Goal: Task Accomplishment & Management: Use online tool/utility

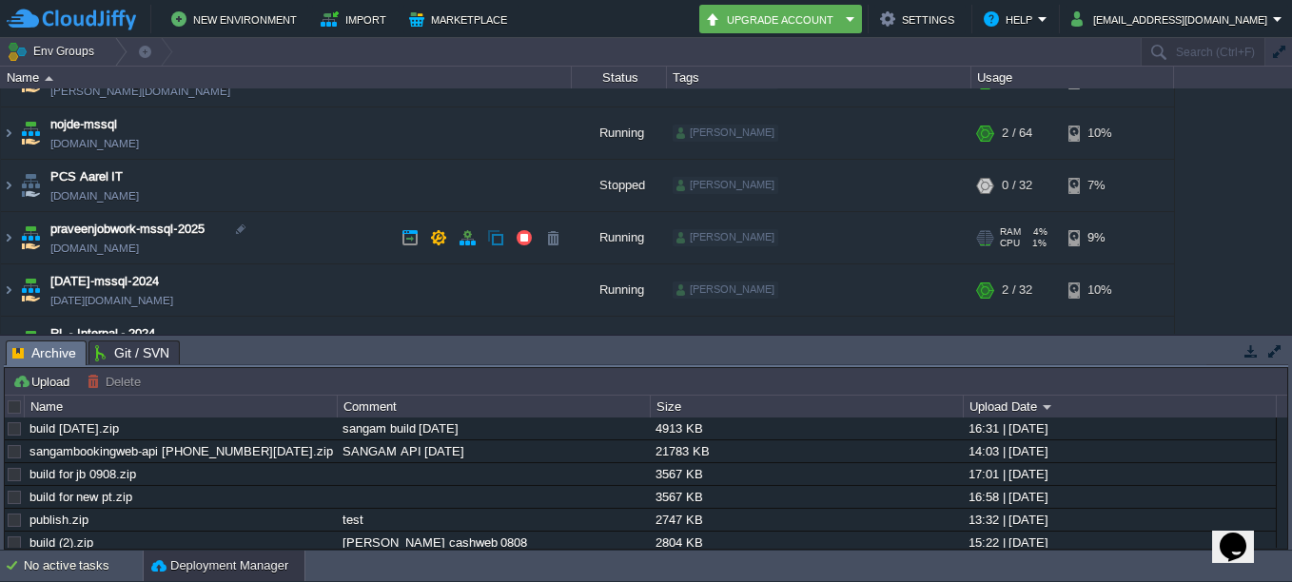
scroll to position [211, 0]
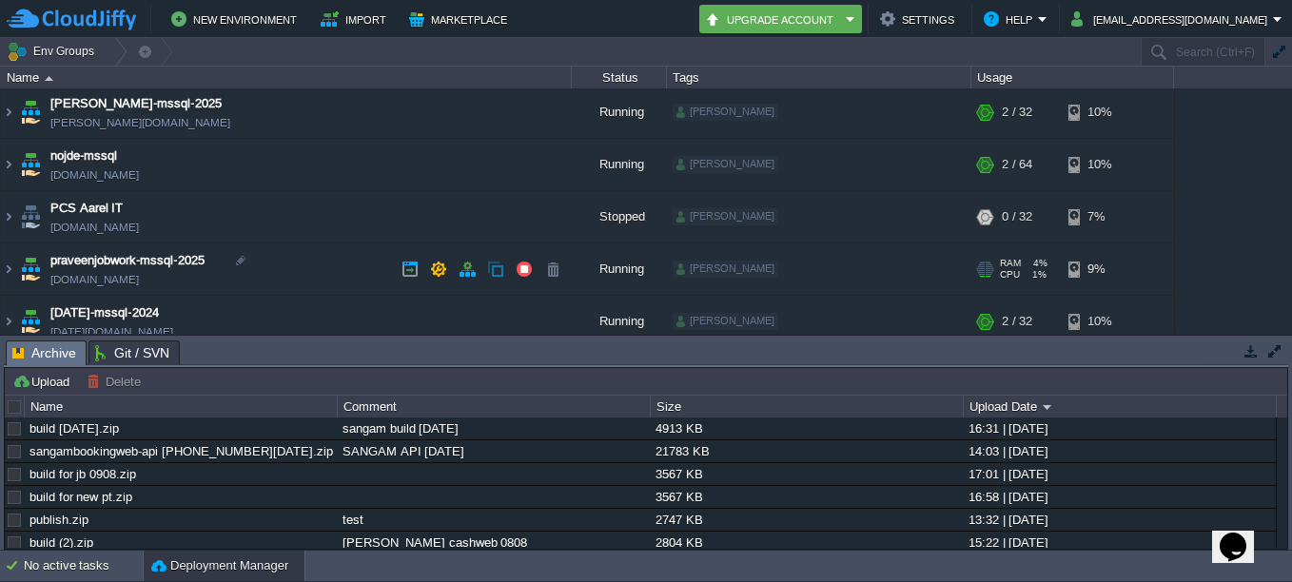
click at [10, 268] on img at bounding box center [8, 268] width 15 height 51
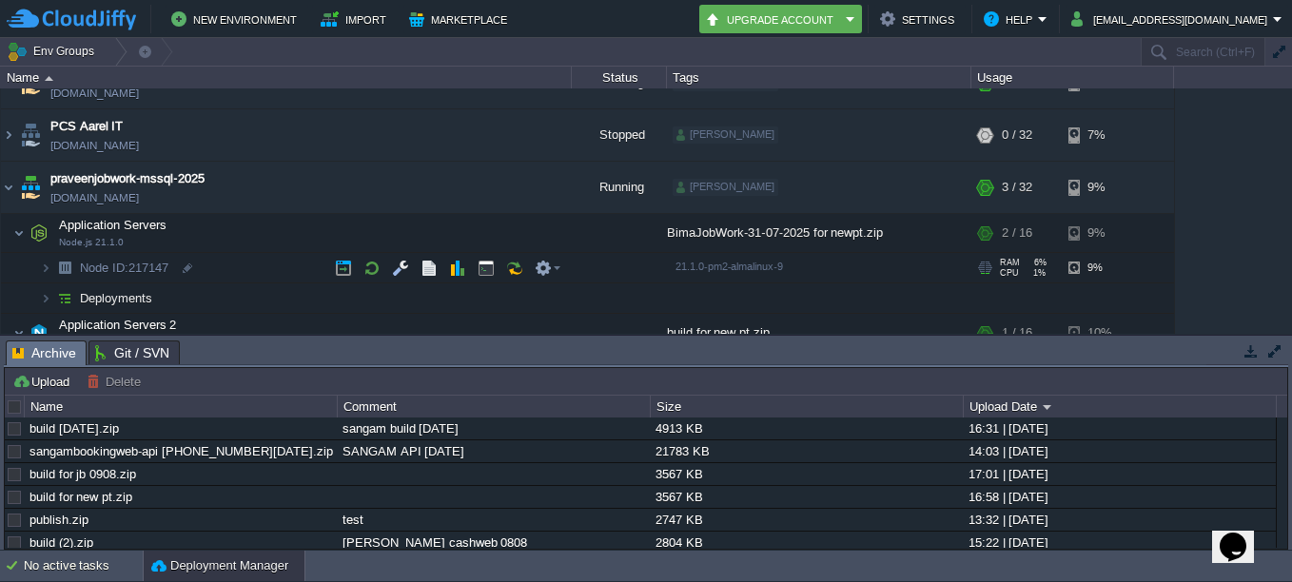
scroll to position [401, 0]
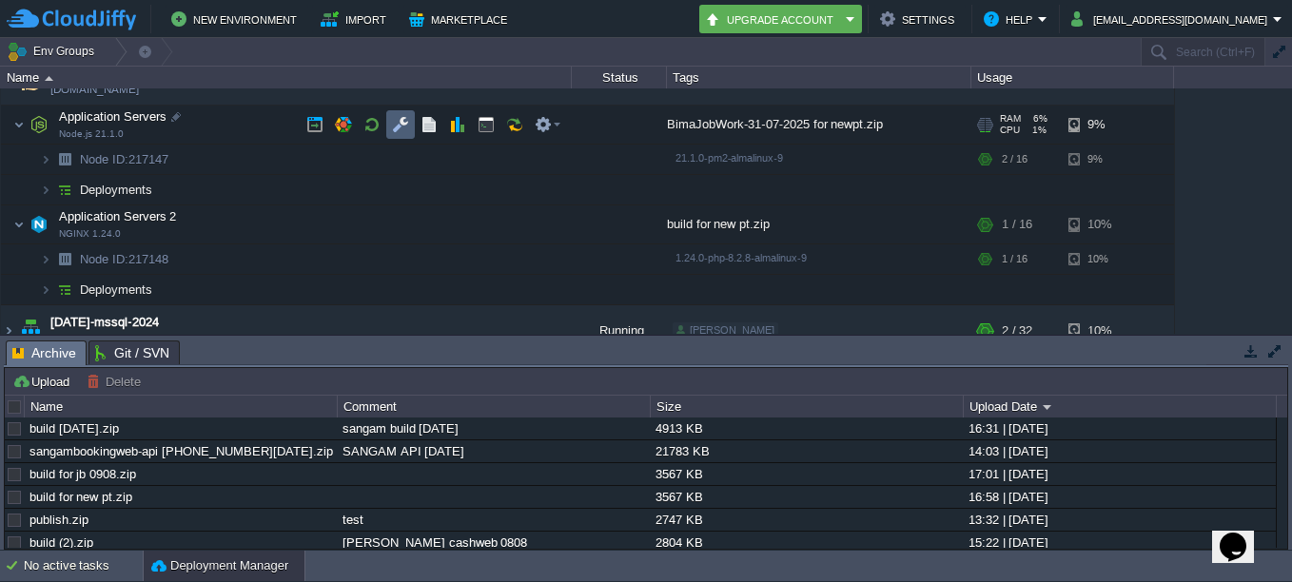
click at [396, 125] on button "button" at bounding box center [400, 124] width 17 height 17
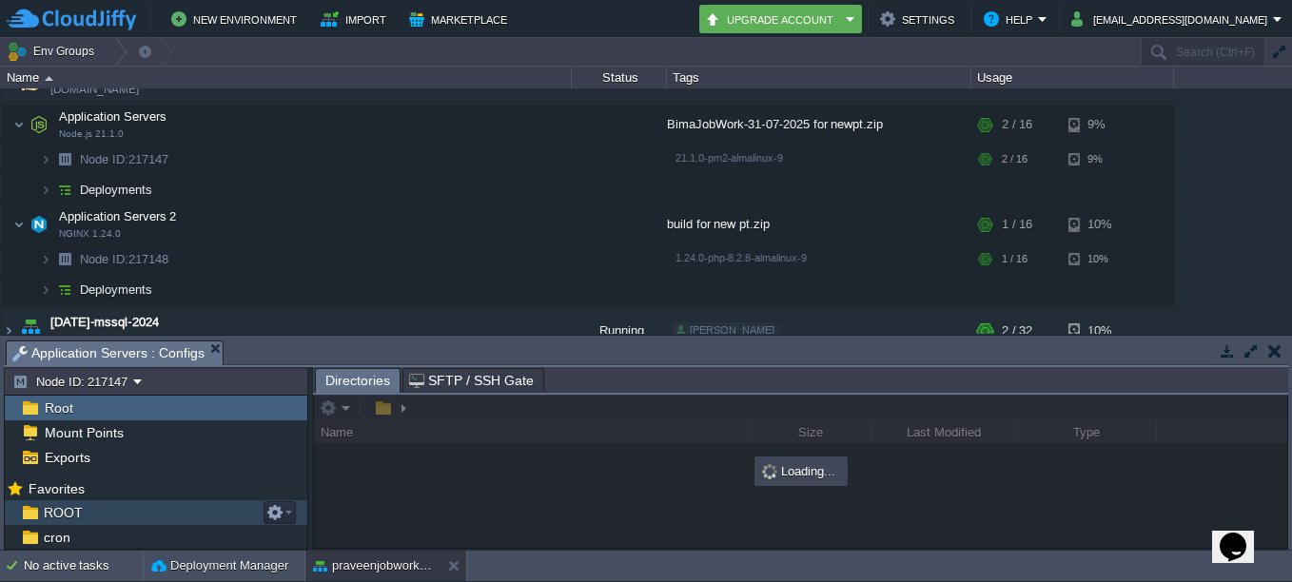
click at [90, 507] on div "ROOT" at bounding box center [156, 512] width 302 height 25
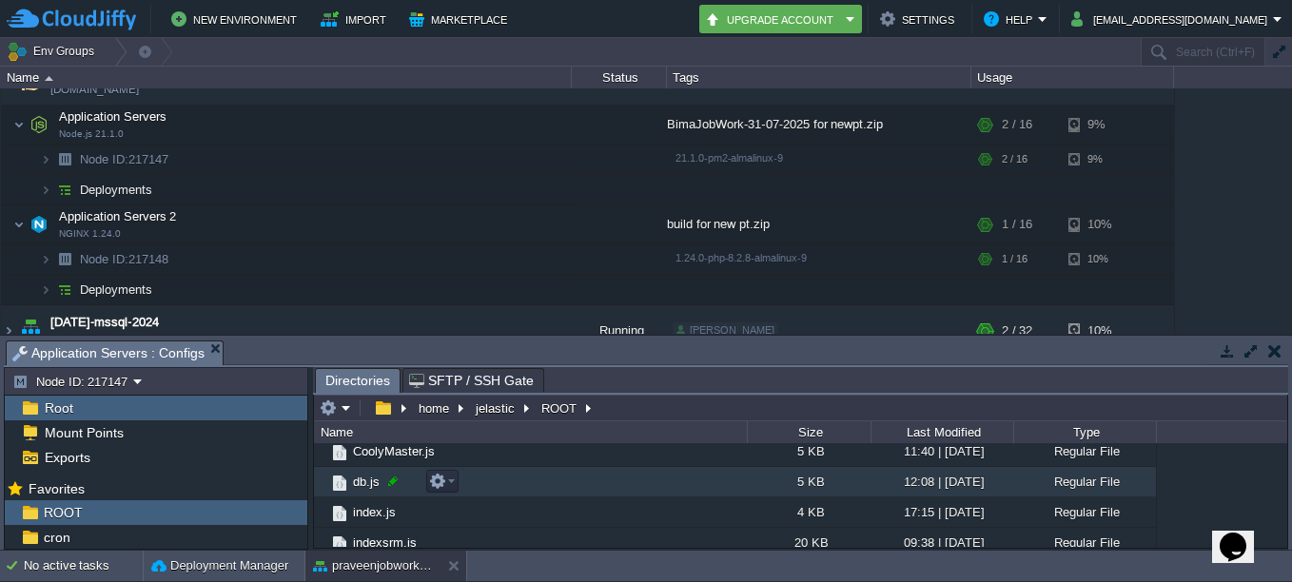
scroll to position [95, 0]
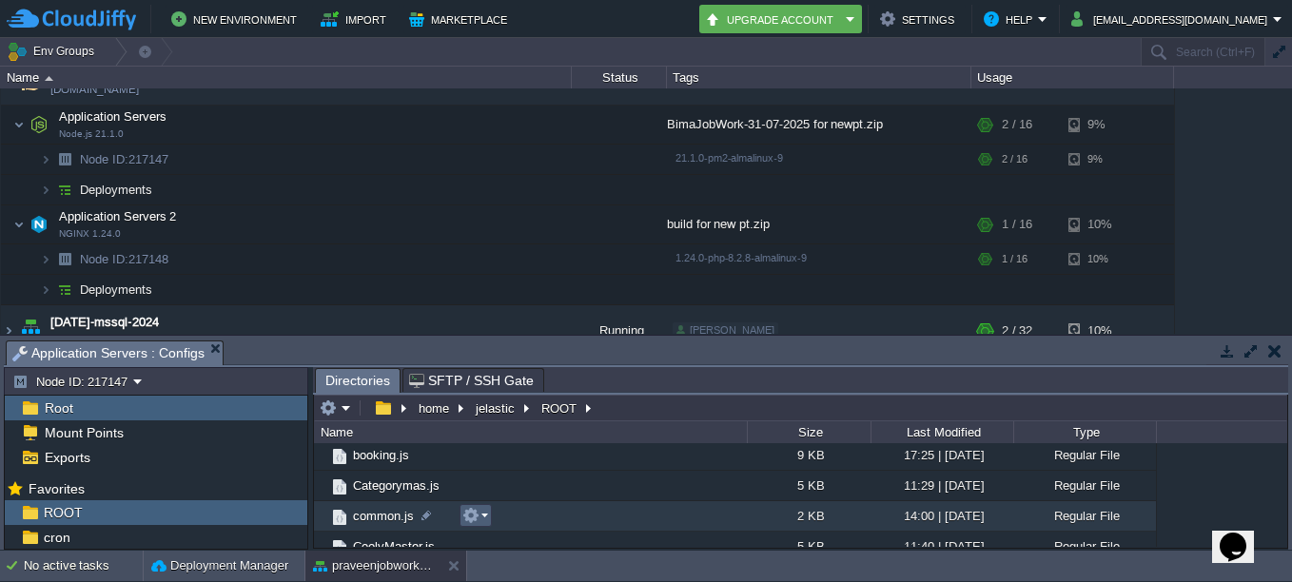
click at [480, 515] on em at bounding box center [475, 515] width 26 height 17
click at [416, 515] on td "common.js" at bounding box center [530, 516] width 433 height 30
click at [422, 515] on div at bounding box center [426, 515] width 17 height 17
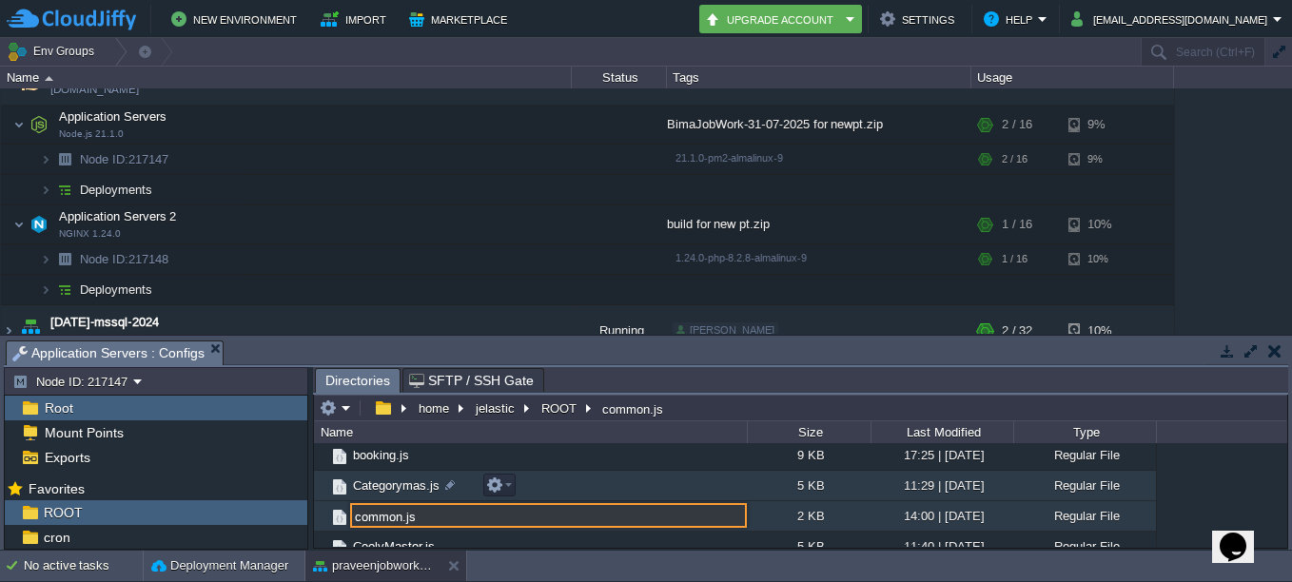
click at [581, 481] on td "Categorymas.js" at bounding box center [530, 486] width 433 height 30
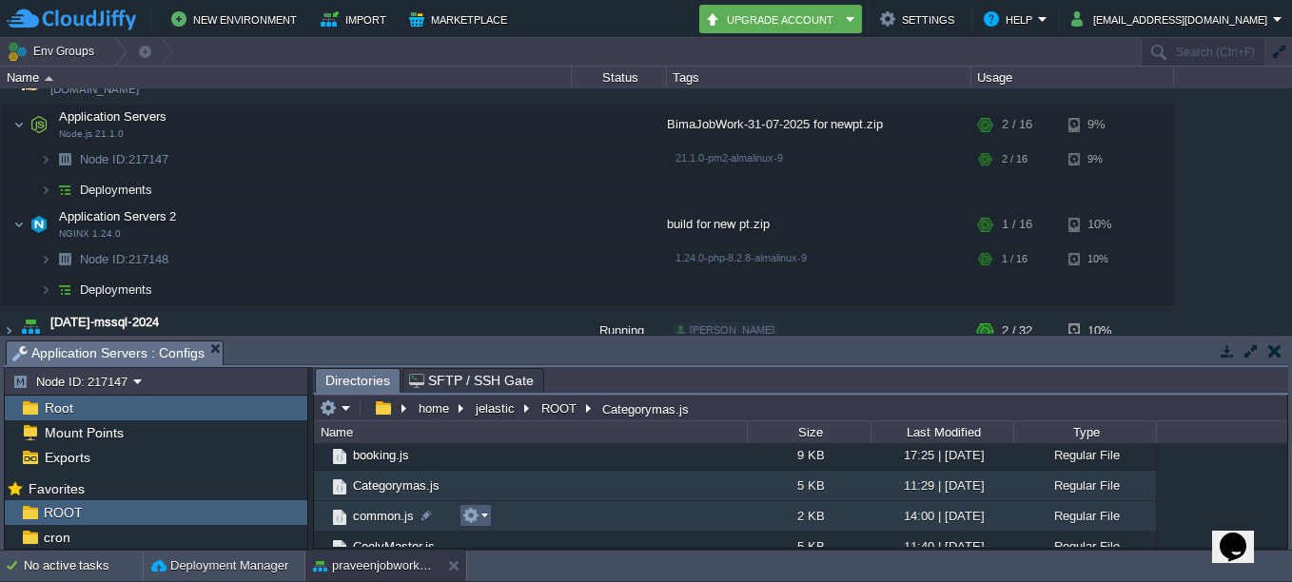
click at [488, 518] on td at bounding box center [475, 515] width 32 height 23
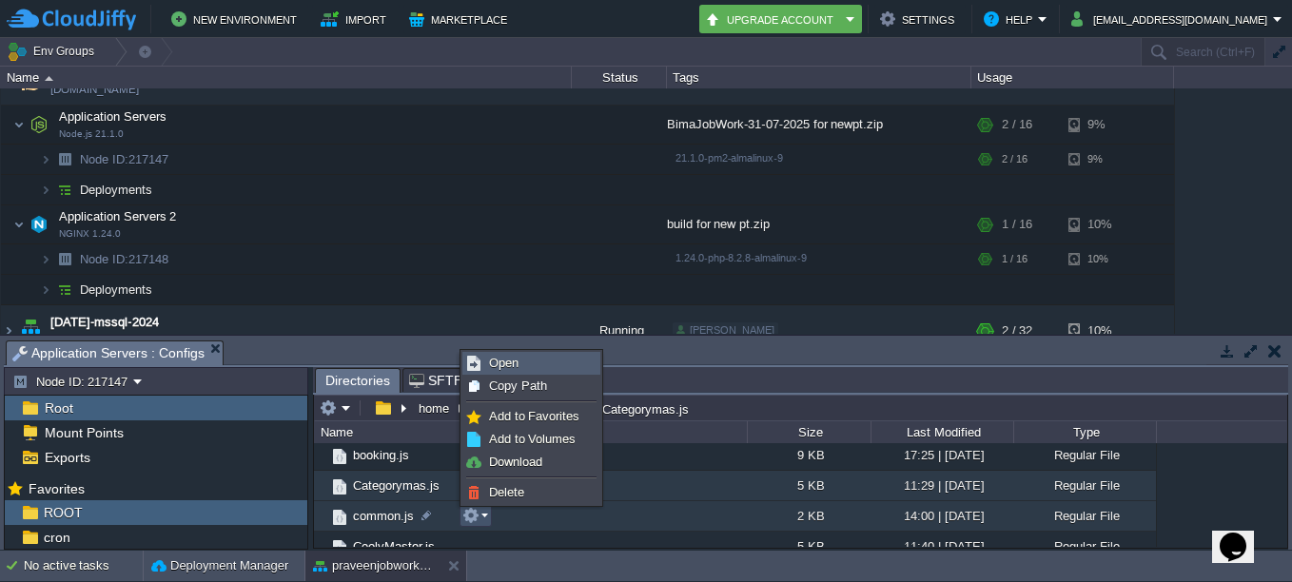
click at [515, 367] on span "Open" at bounding box center [503, 363] width 29 height 14
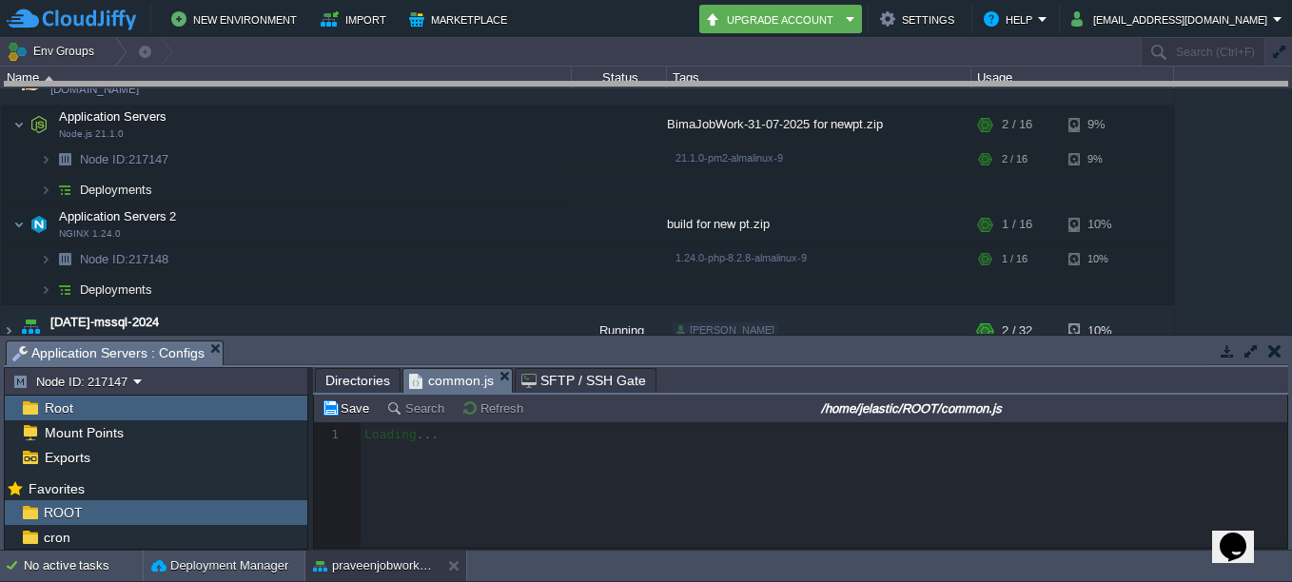
drag, startPoint x: 733, startPoint y: 364, endPoint x: 717, endPoint y: 106, distance: 259.2
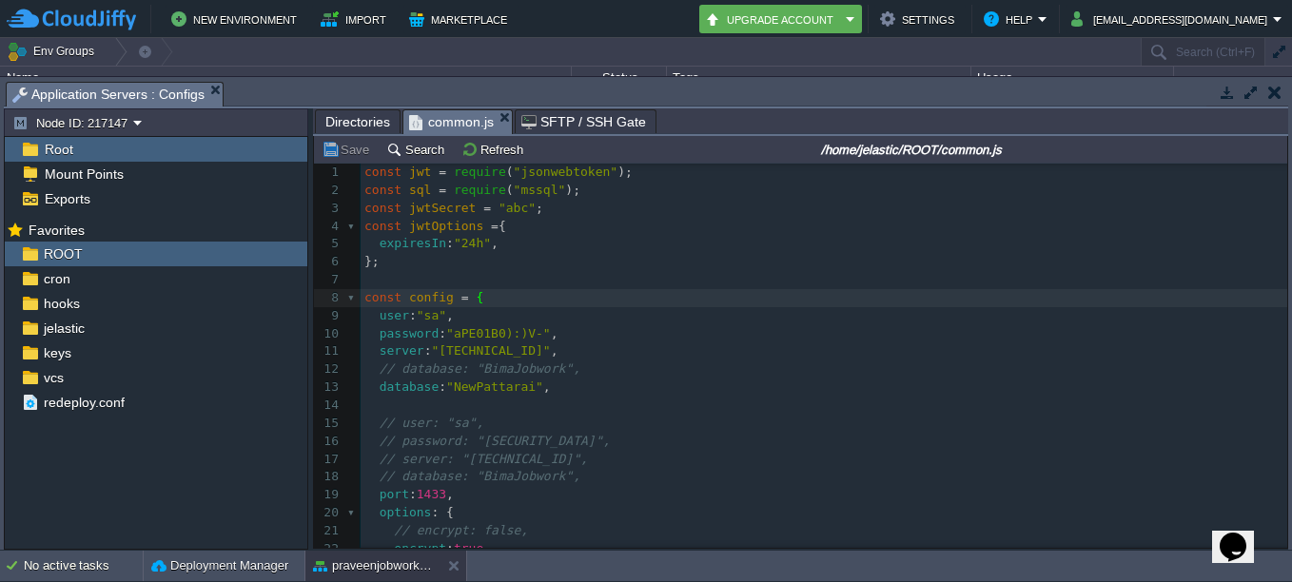
scroll to position [0, 0]
click at [525, 386] on span ""NewPattarai"" at bounding box center [494, 390] width 97 height 14
type textarea "2"
click at [607, 371] on pre "// database: "BimaJobwork"," at bounding box center [823, 373] width 926 height 18
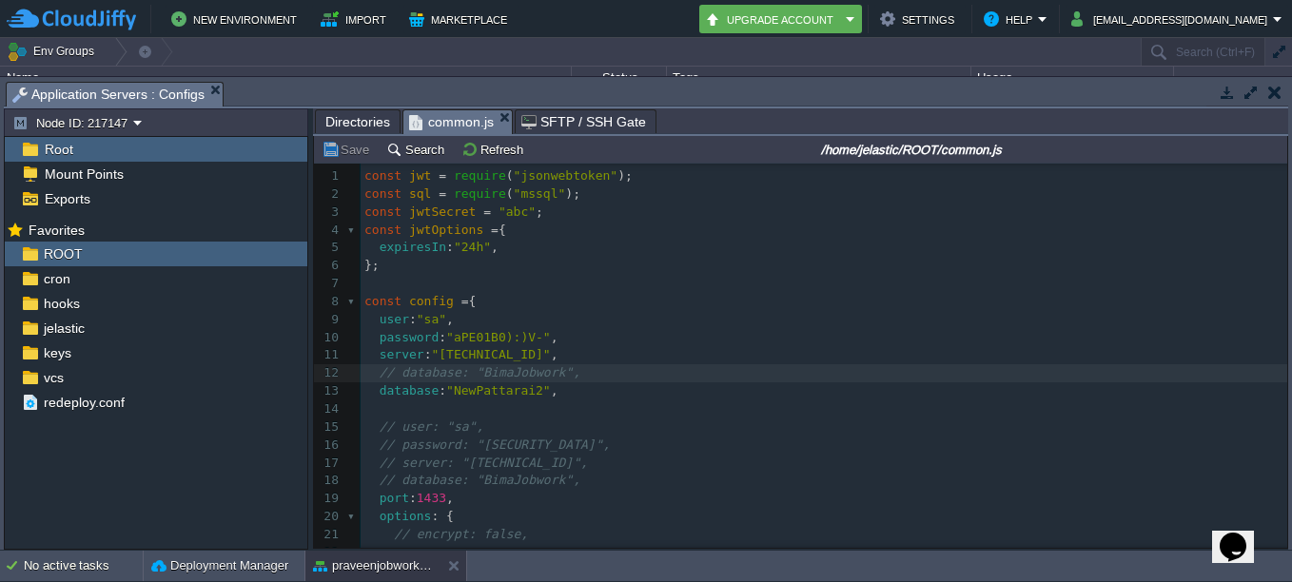
click at [337, 150] on button "Save" at bounding box center [347, 149] width 53 height 17
click at [340, 147] on button "Save" at bounding box center [347, 149] width 53 height 17
click at [344, 156] on button "Save" at bounding box center [347, 149] width 53 height 17
click at [329, 153] on button "Save" at bounding box center [347, 149] width 53 height 17
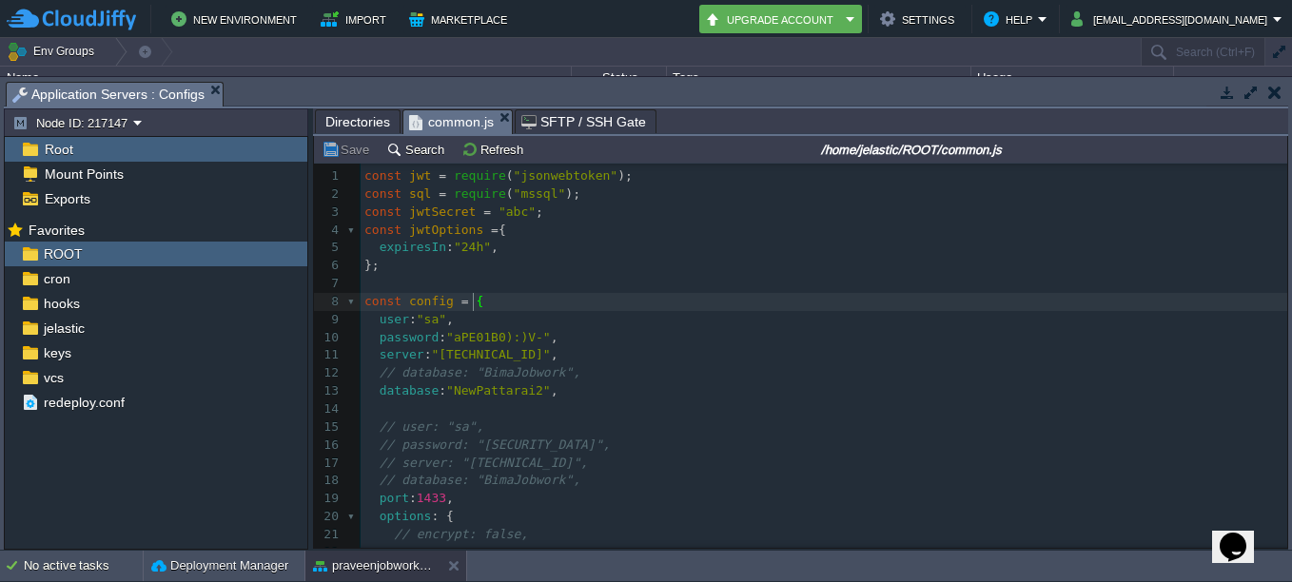
click at [335, 153] on button "Save" at bounding box center [347, 149] width 53 height 17
click at [583, 416] on pre "​" at bounding box center [823, 409] width 926 height 18
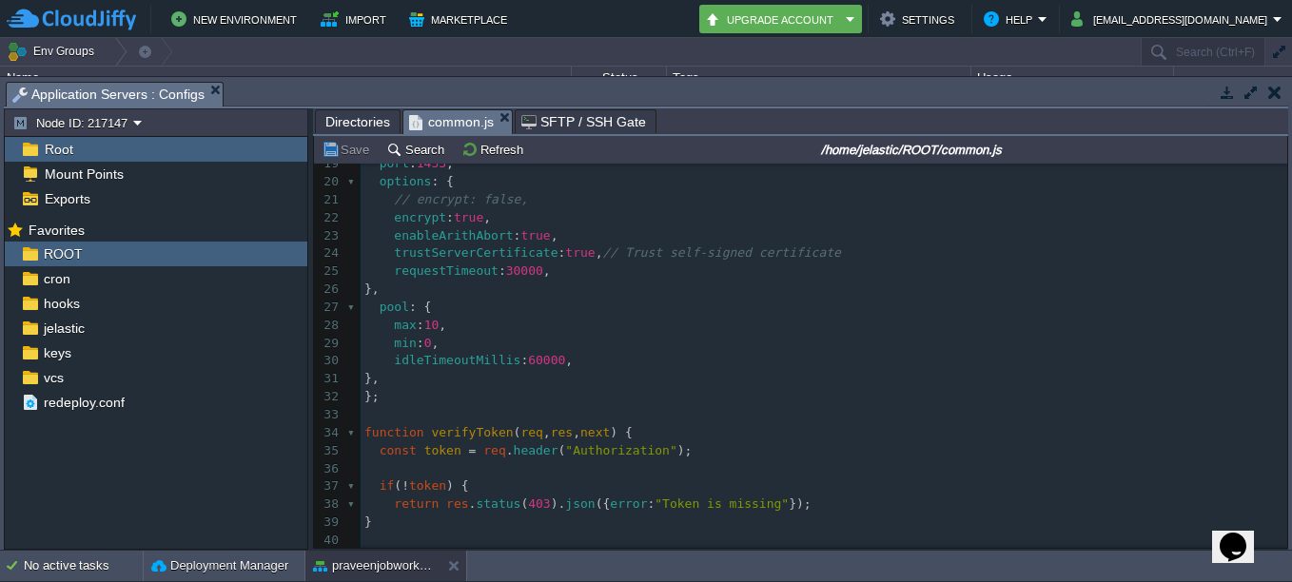
scroll to position [380, 0]
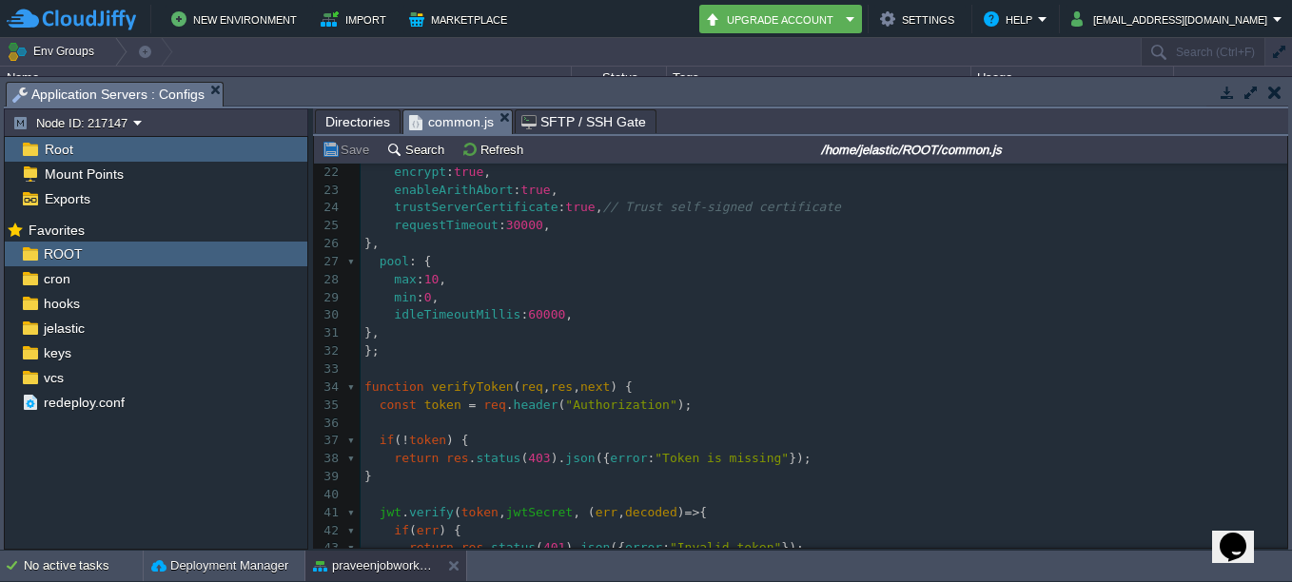
click at [559, 338] on pre "}," at bounding box center [823, 333] width 926 height 18
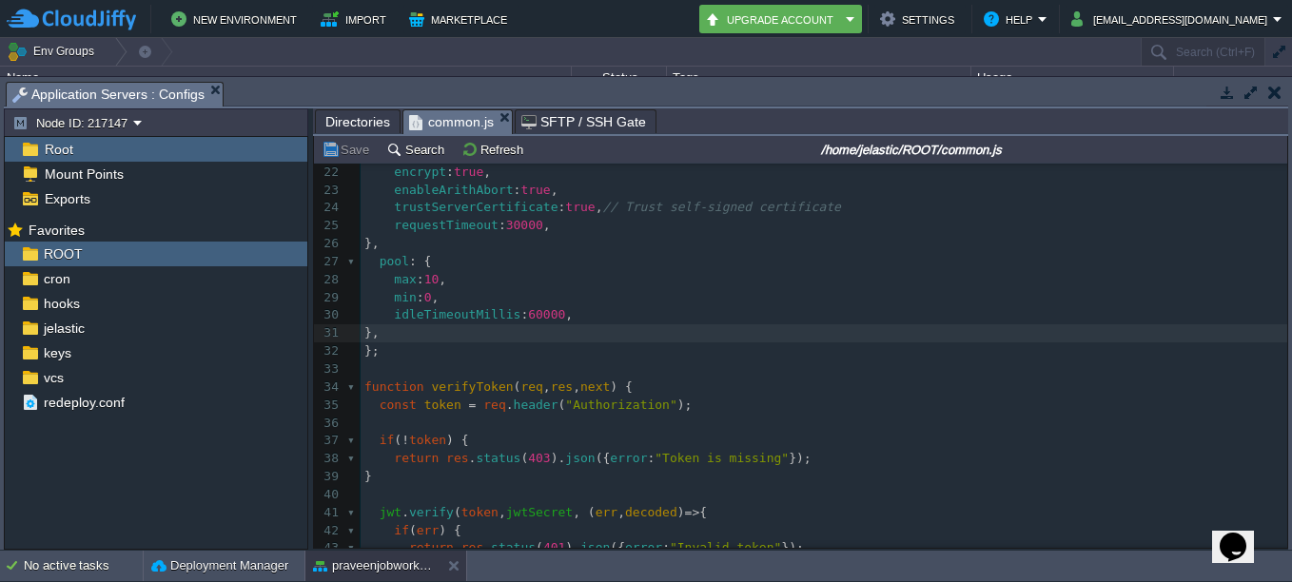
click at [499, 112] on em "common.js" at bounding box center [460, 122] width 103 height 24
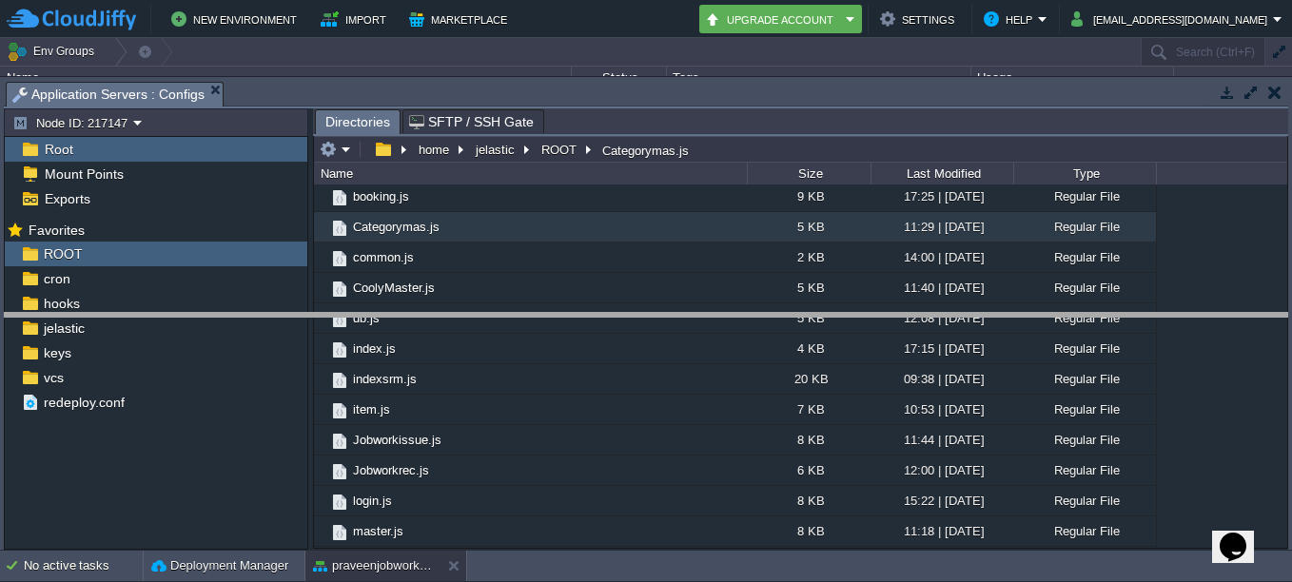
drag, startPoint x: 1137, startPoint y: 108, endPoint x: 1129, endPoint y: 340, distance: 231.3
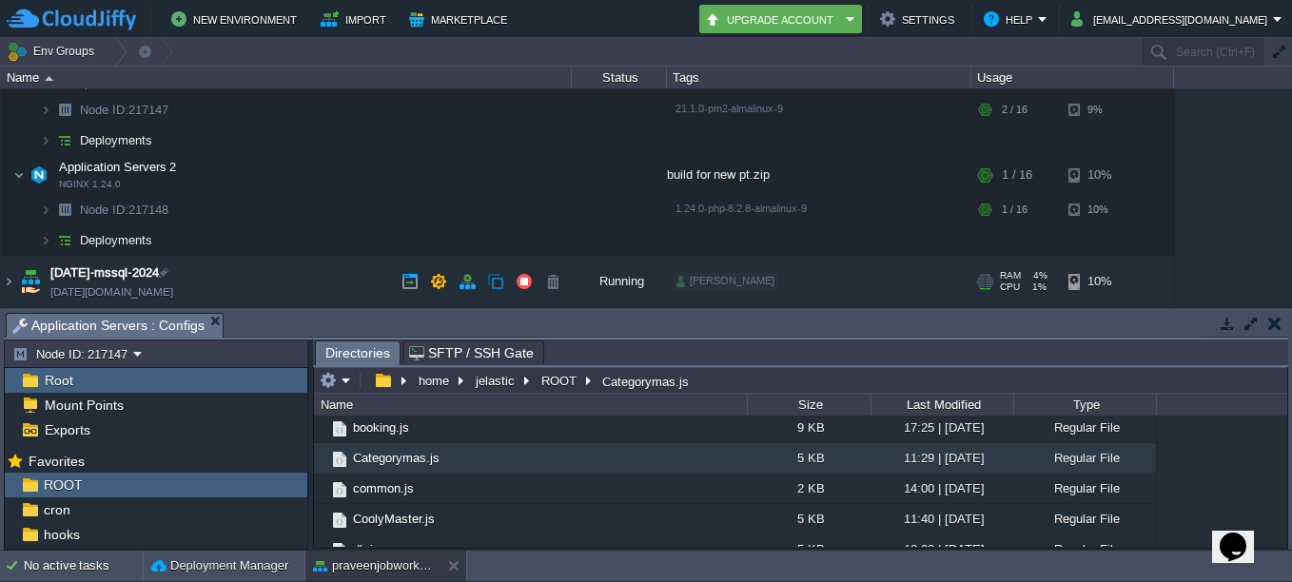
scroll to position [496, 0]
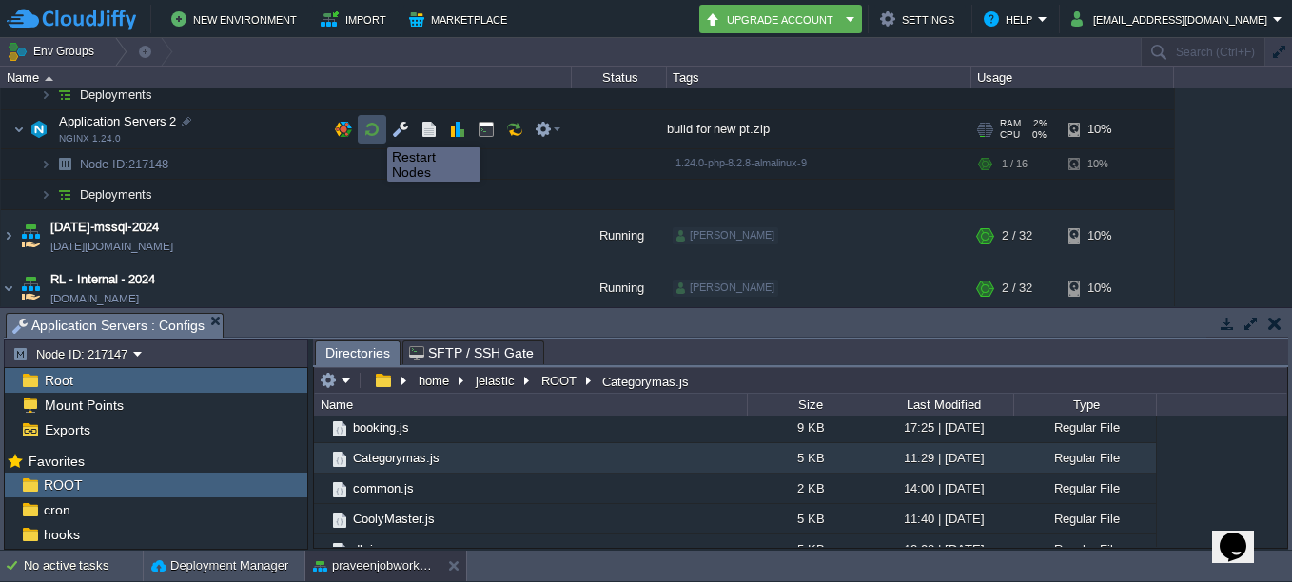
click at [369, 129] on button "button" at bounding box center [371, 129] width 17 height 17
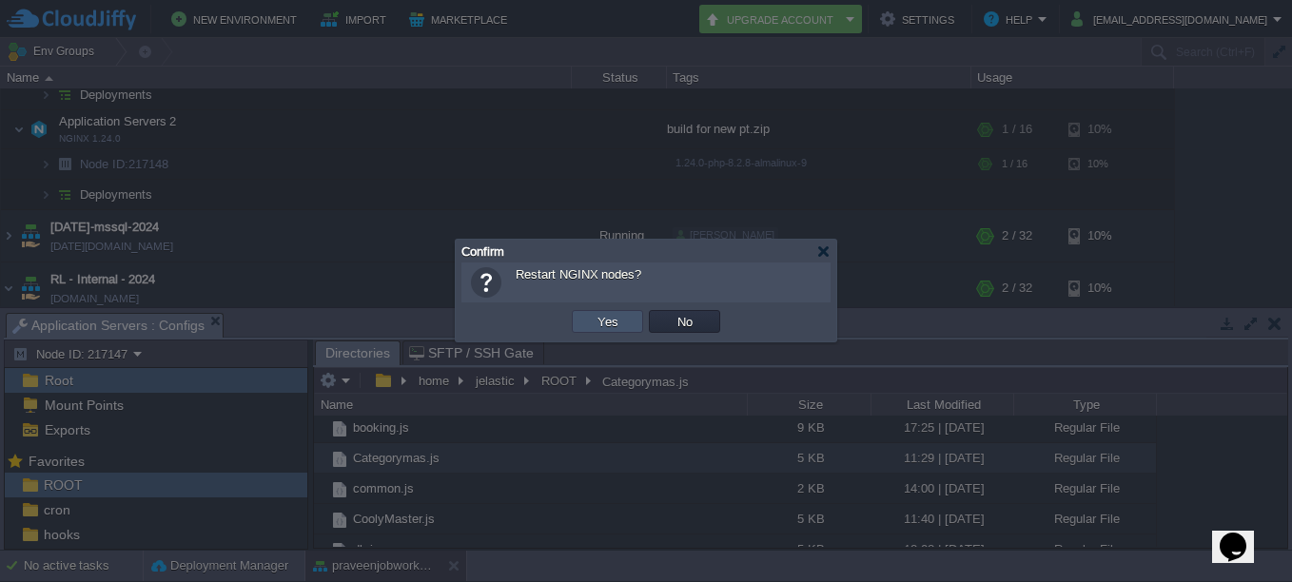
click at [611, 320] on button "Yes" at bounding box center [608, 321] width 32 height 17
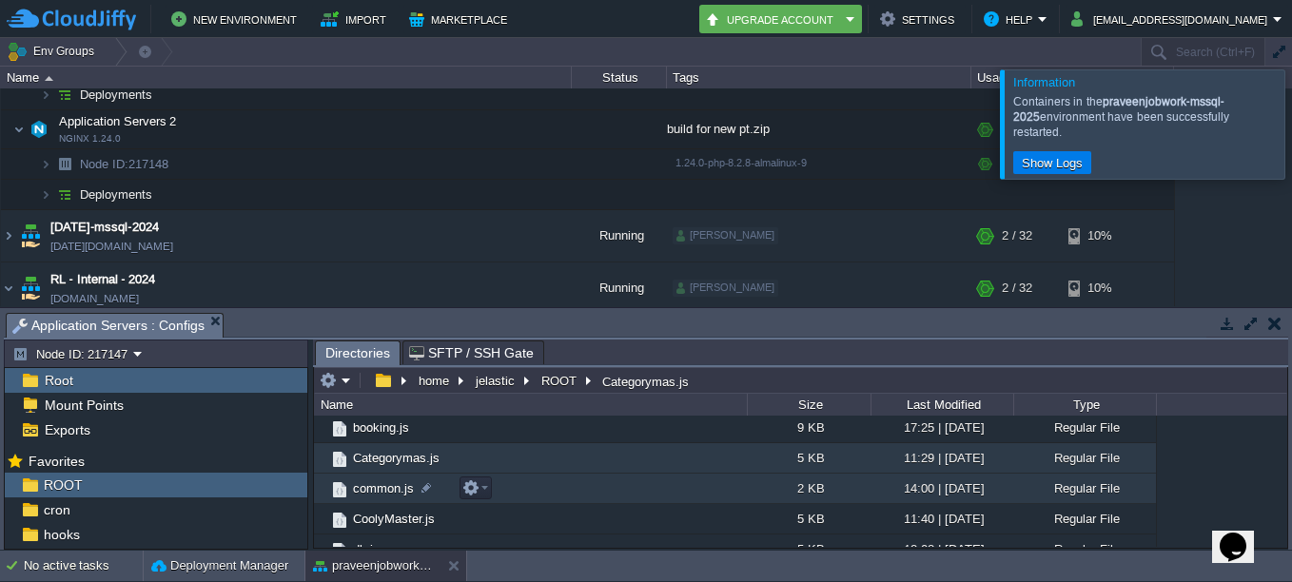
click at [391, 493] on span "common.js" at bounding box center [383, 488] width 67 height 16
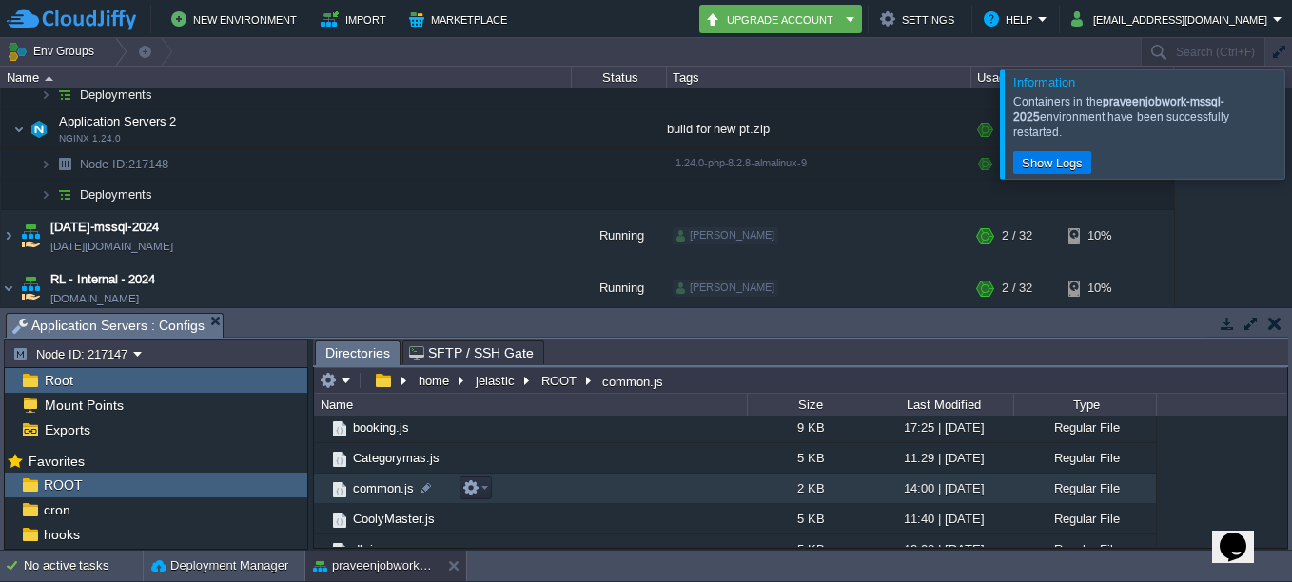
click at [385, 486] on span "common.js" at bounding box center [383, 488] width 67 height 16
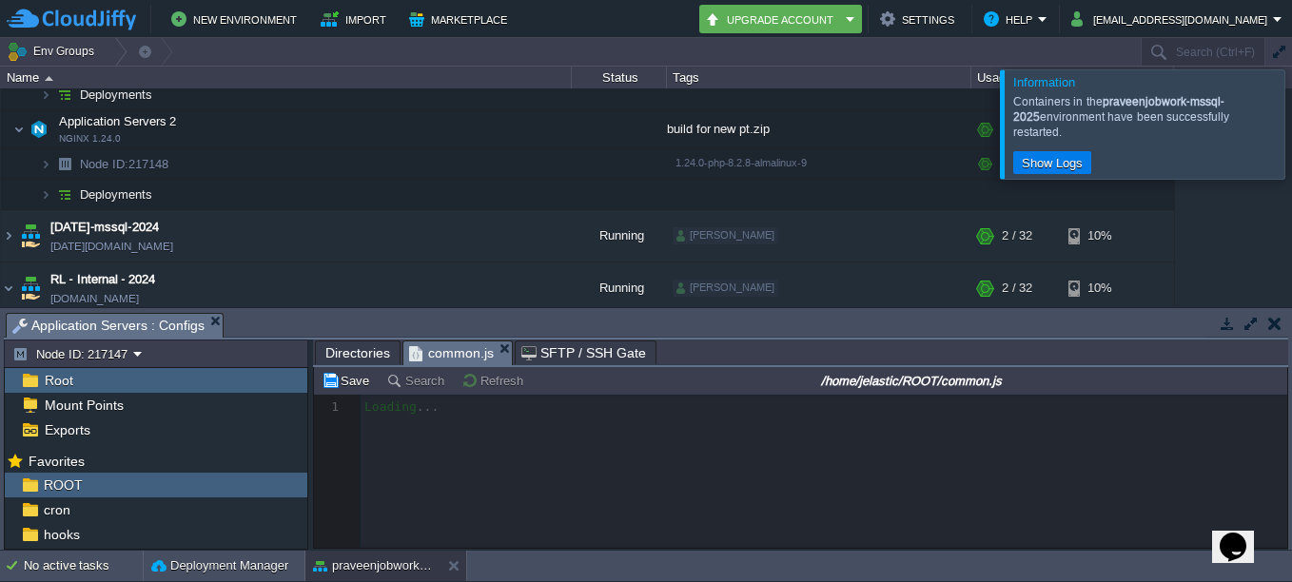
scroll to position [7, 0]
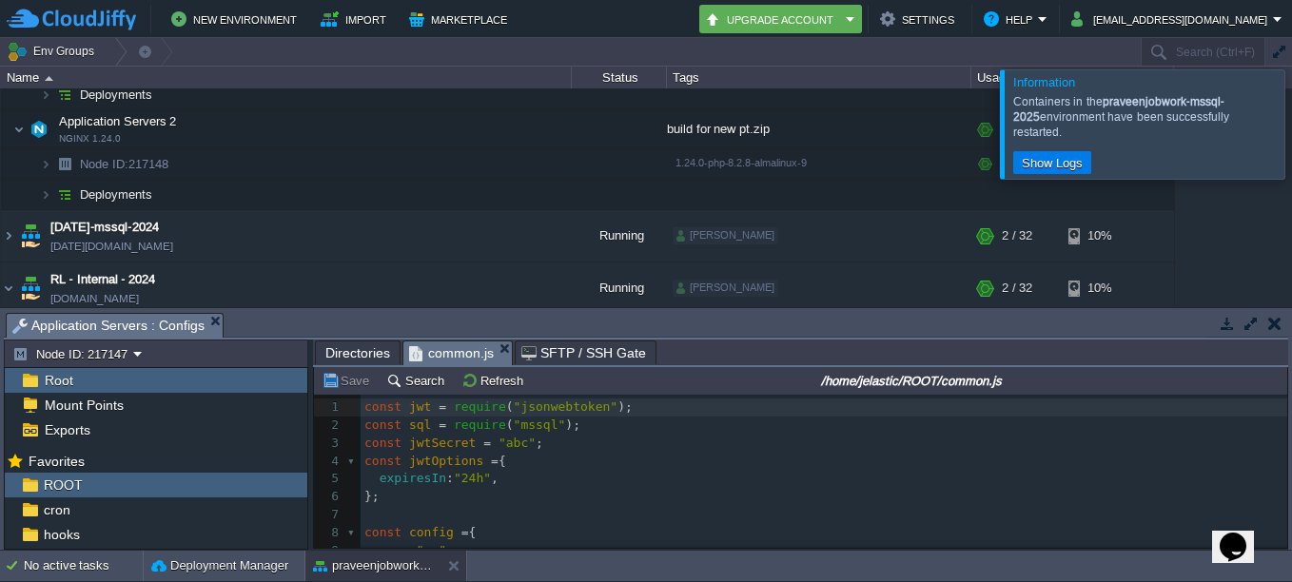
click at [574, 474] on pre "expiresIn : "24h" ," at bounding box center [823, 479] width 926 height 18
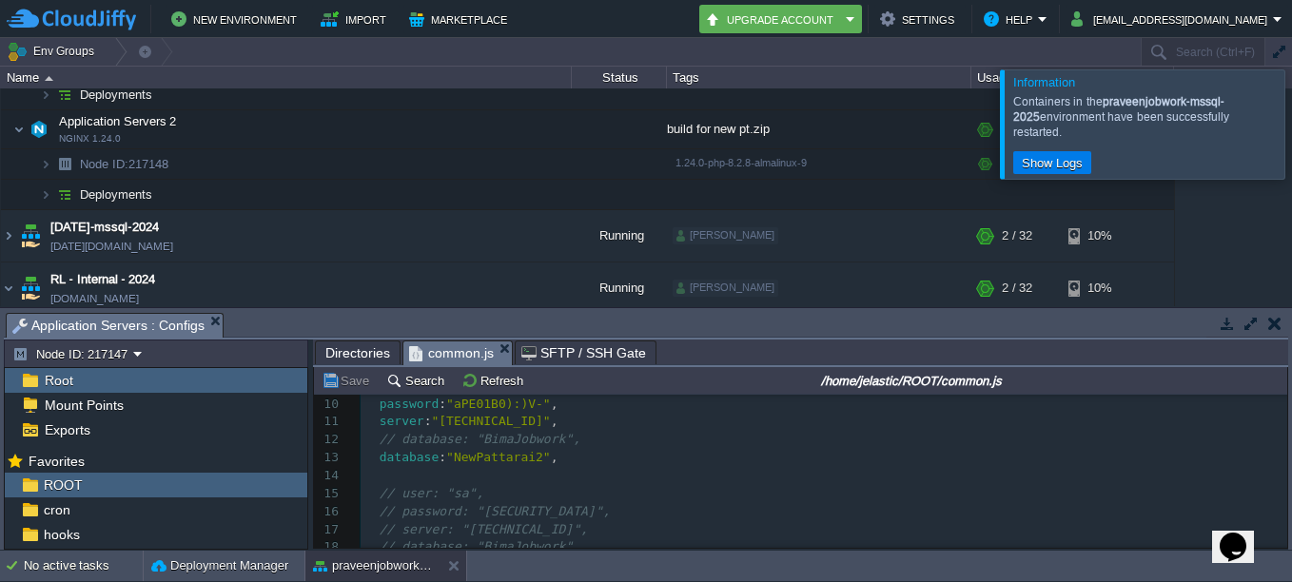
scroll to position [95, 0]
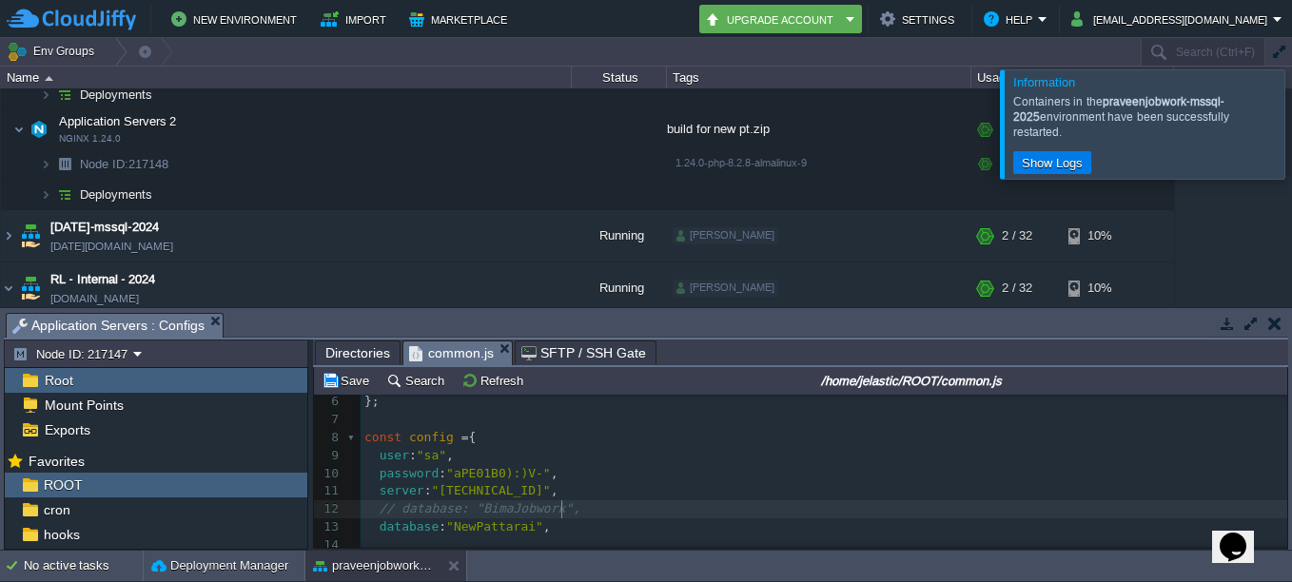
click at [653, 517] on pre "// database: "BimaJobwork"," at bounding box center [823, 509] width 926 height 18
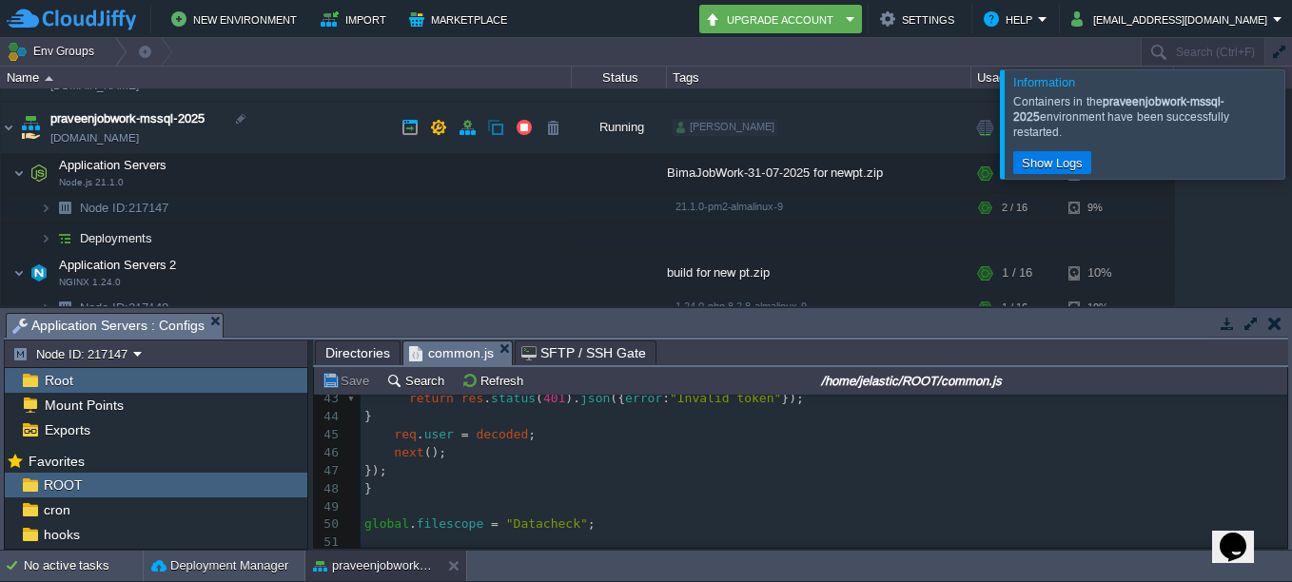
scroll to position [306, 0]
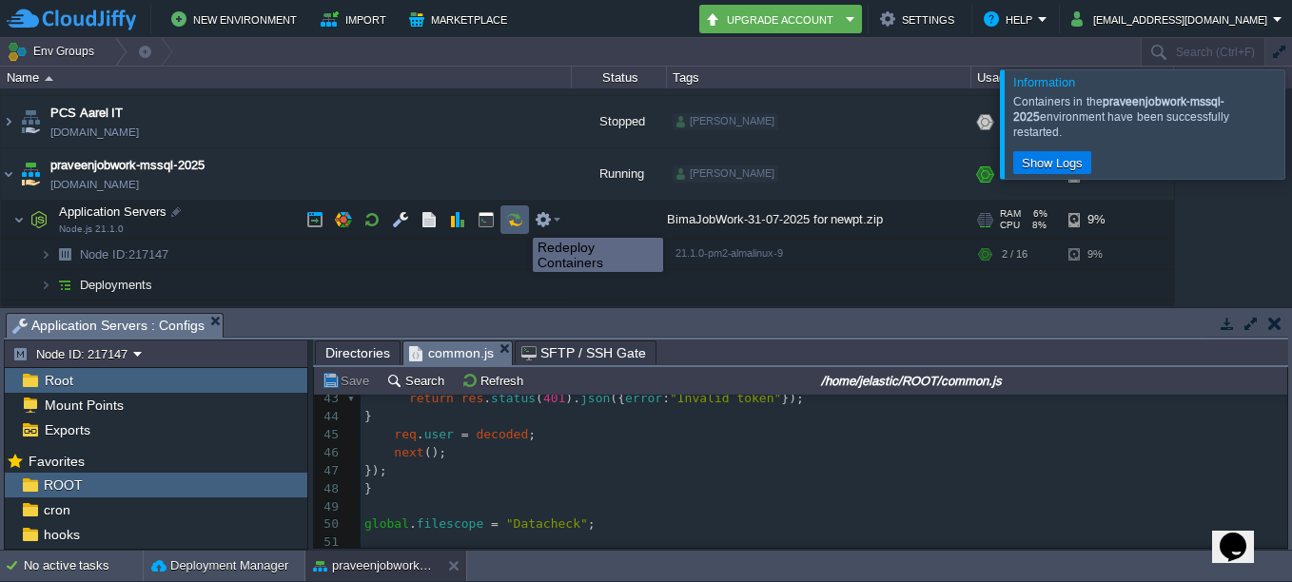
click at [520, 223] on button "button" at bounding box center [514, 219] width 17 height 17
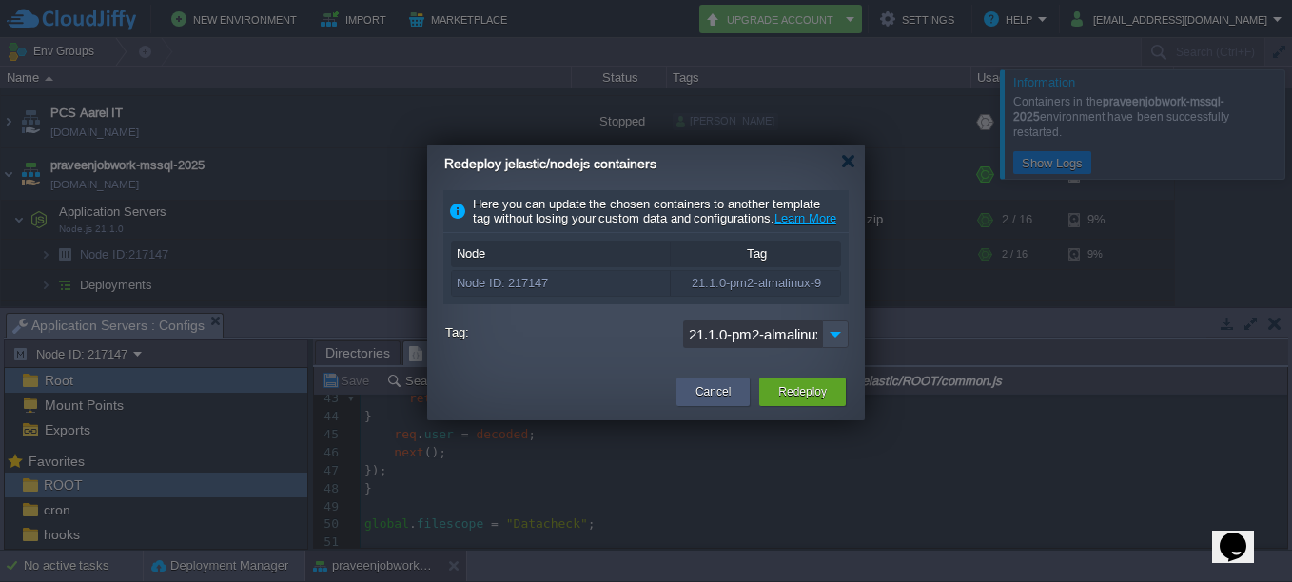
click at [711, 401] on button "Cancel" at bounding box center [712, 391] width 35 height 19
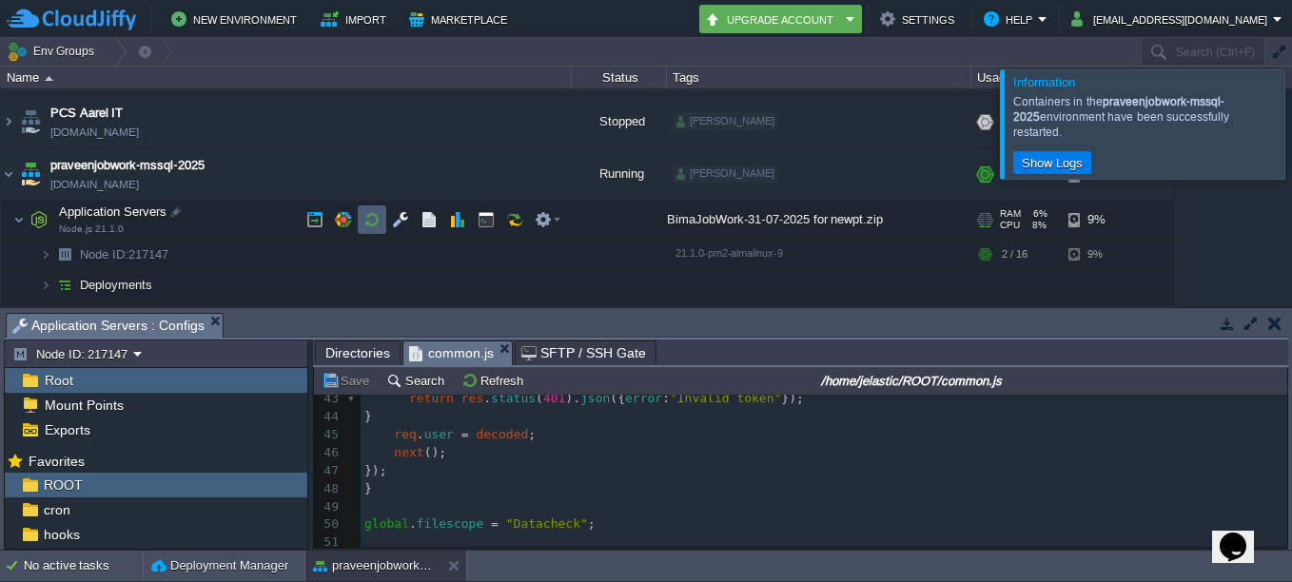
click at [375, 221] on button "button" at bounding box center [371, 219] width 17 height 17
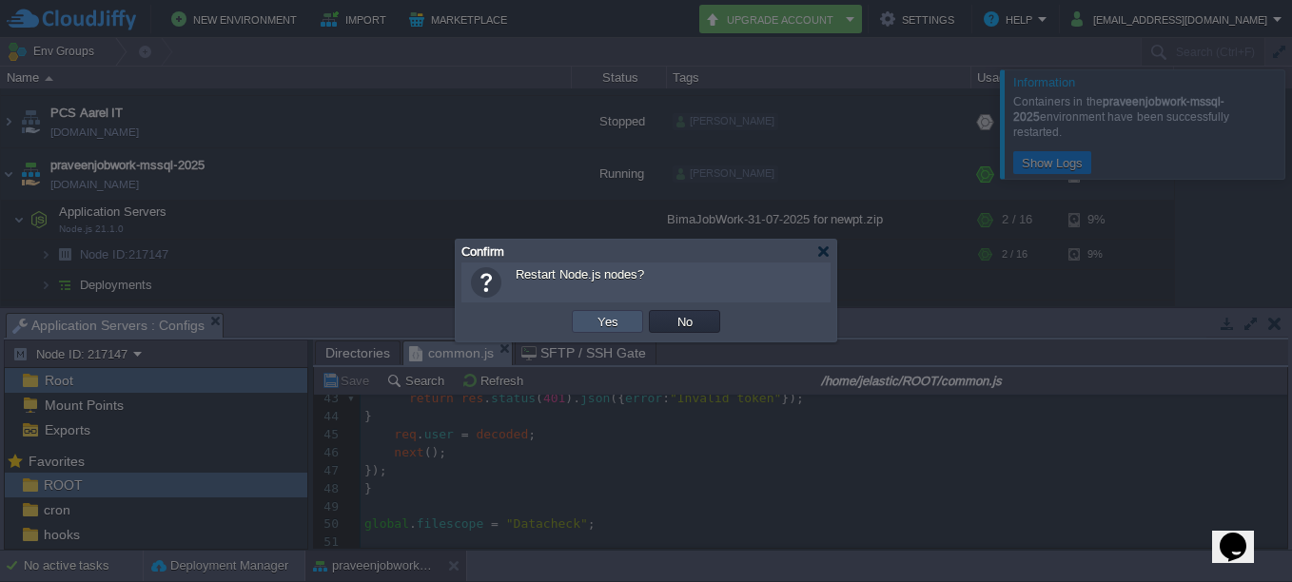
click at [606, 321] on button "Yes" at bounding box center [608, 321] width 32 height 17
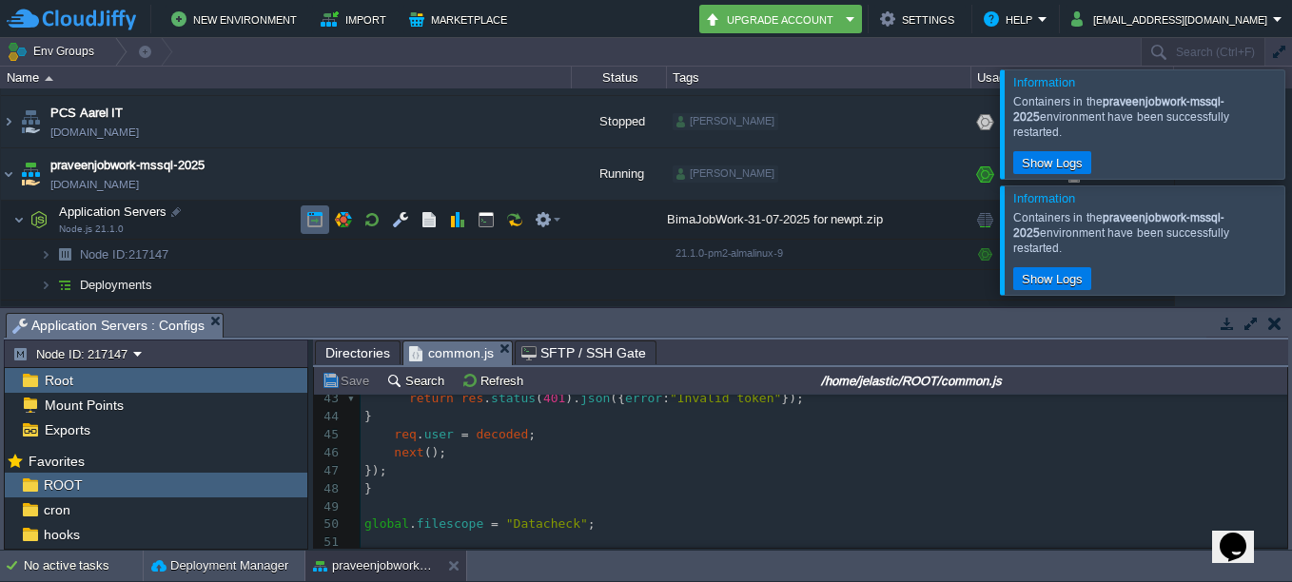
click at [308, 222] on button "button" at bounding box center [314, 219] width 17 height 17
